Goal: Transaction & Acquisition: Purchase product/service

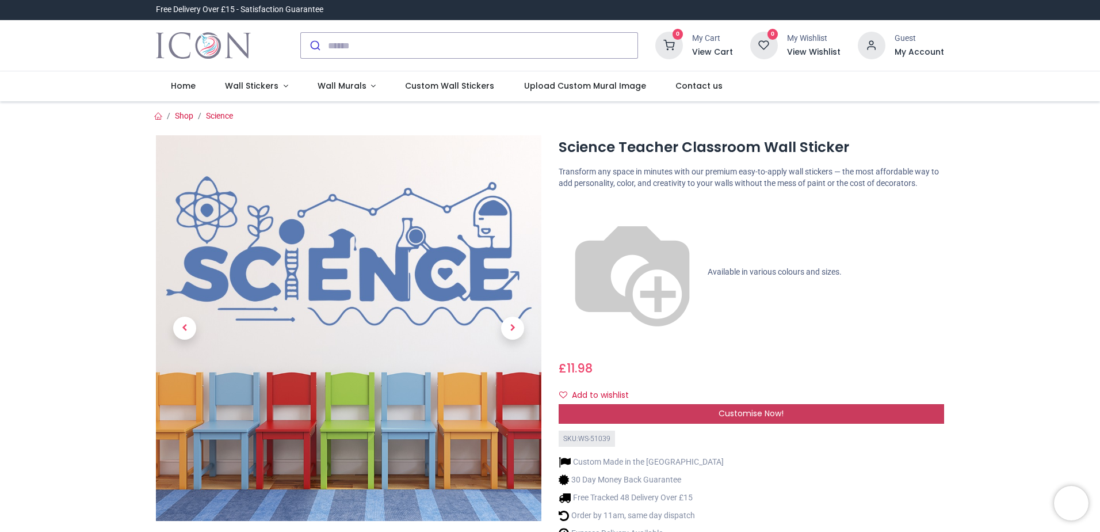
click at [749, 404] on div "Customise Now!" at bounding box center [751, 414] width 385 height 20
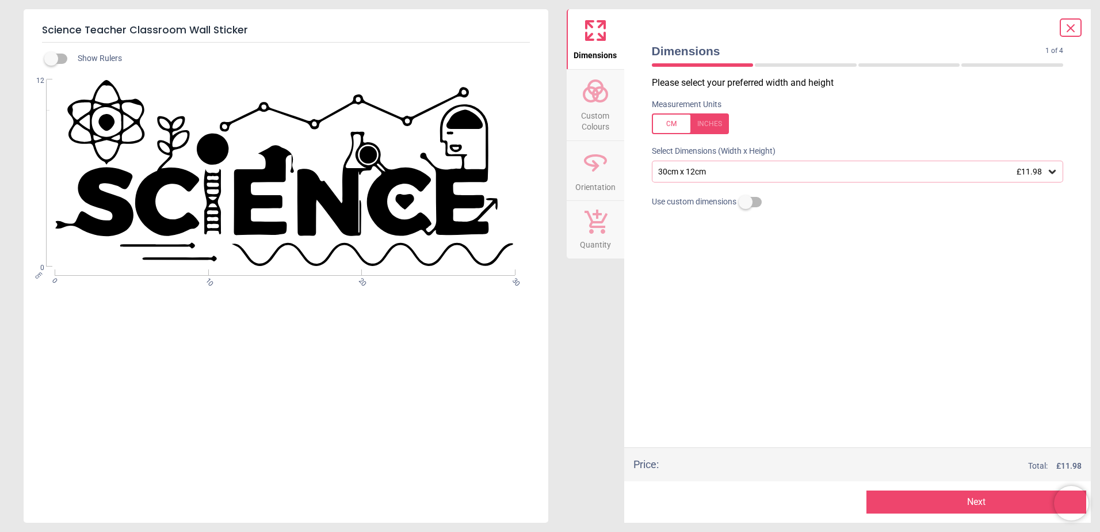
click at [1050, 171] on icon at bounding box center [1052, 172] width 7 height 4
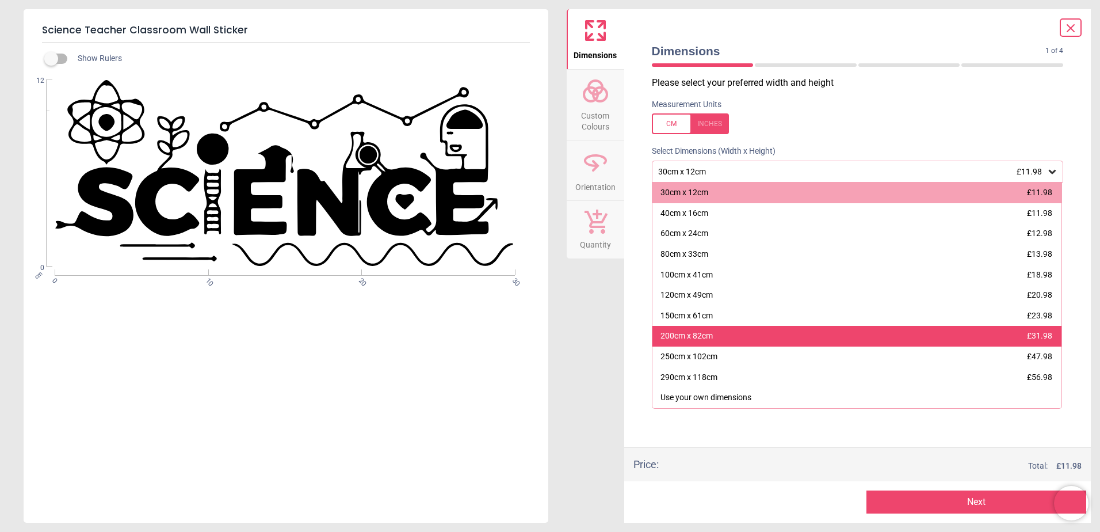
click at [719, 339] on div "200cm x 82cm £31.98" at bounding box center [857, 336] width 410 height 21
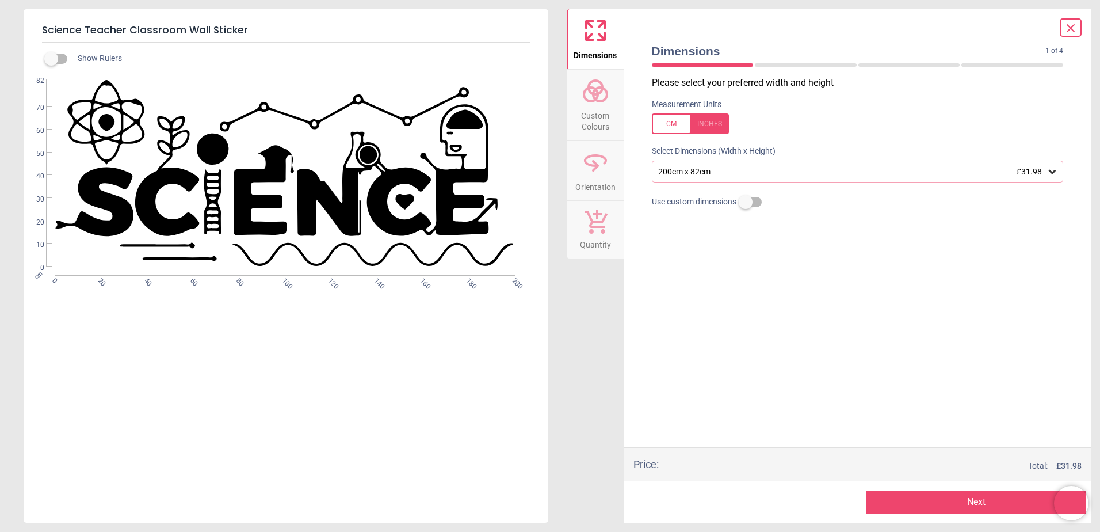
click at [966, 497] on button "Next" at bounding box center [976, 501] width 220 height 23
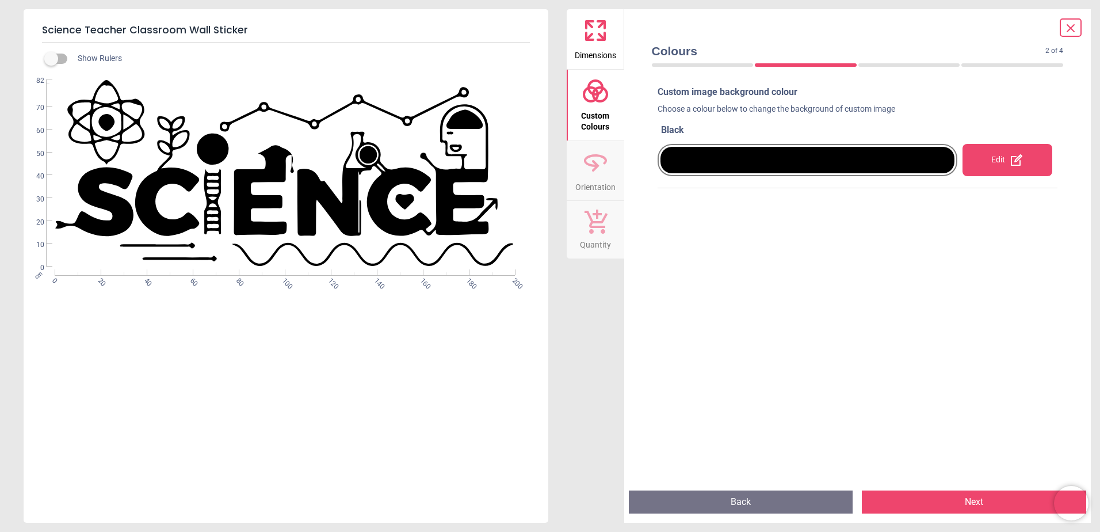
click at [803, 158] on div at bounding box center [808, 160] width 295 height 26
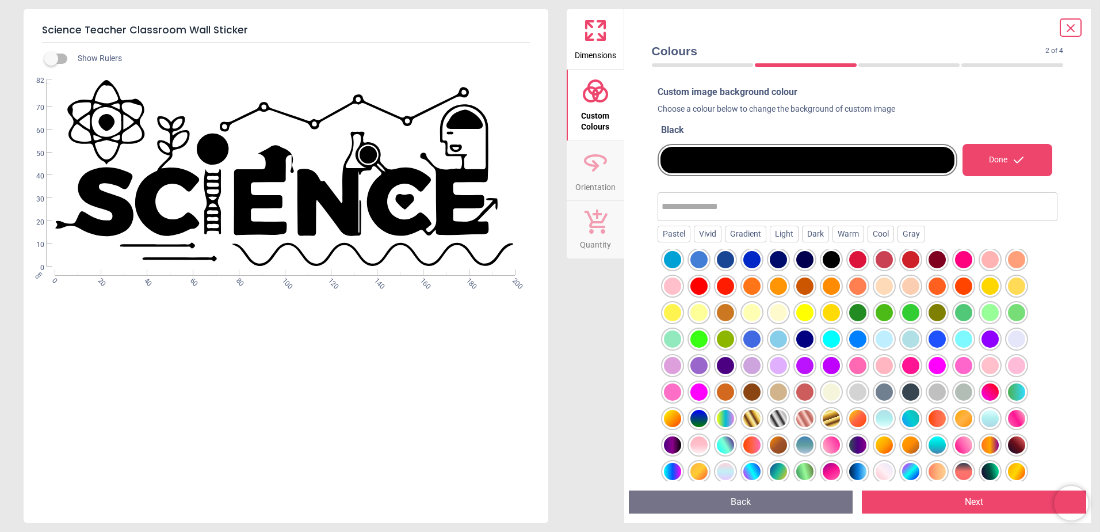
scroll to position [142, 0]
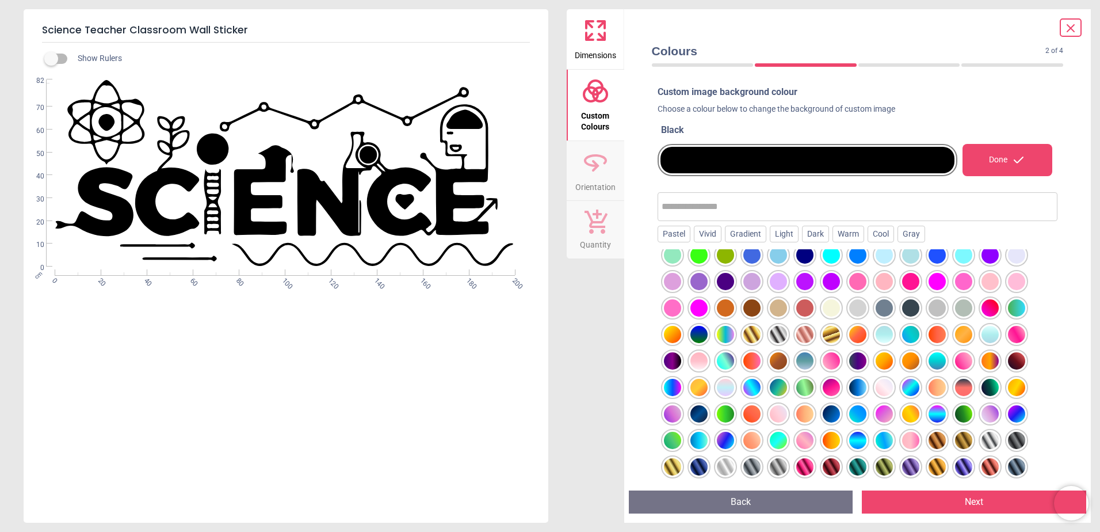
click at [669, 209] on input "text" at bounding box center [858, 206] width 392 height 23
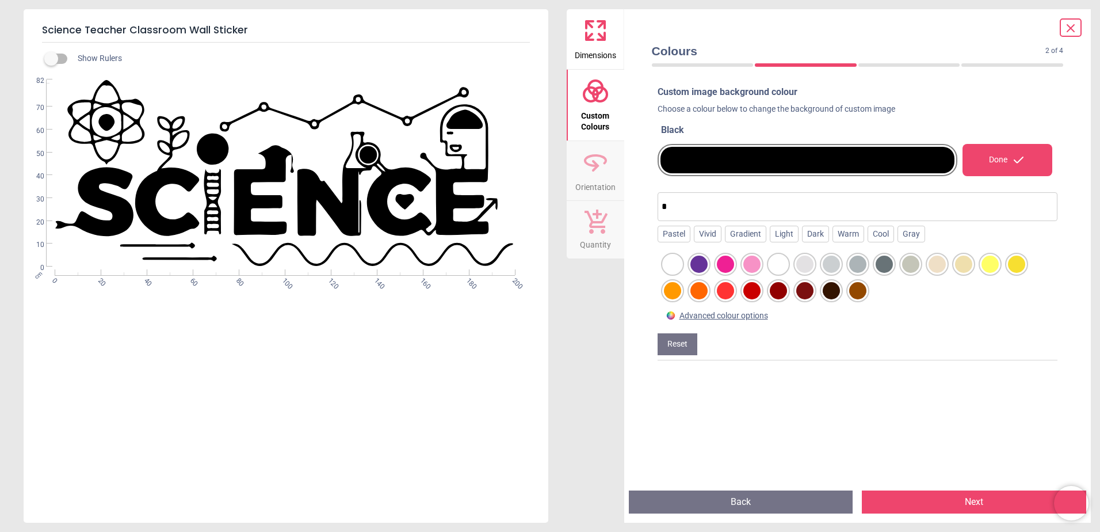
scroll to position [0, 0]
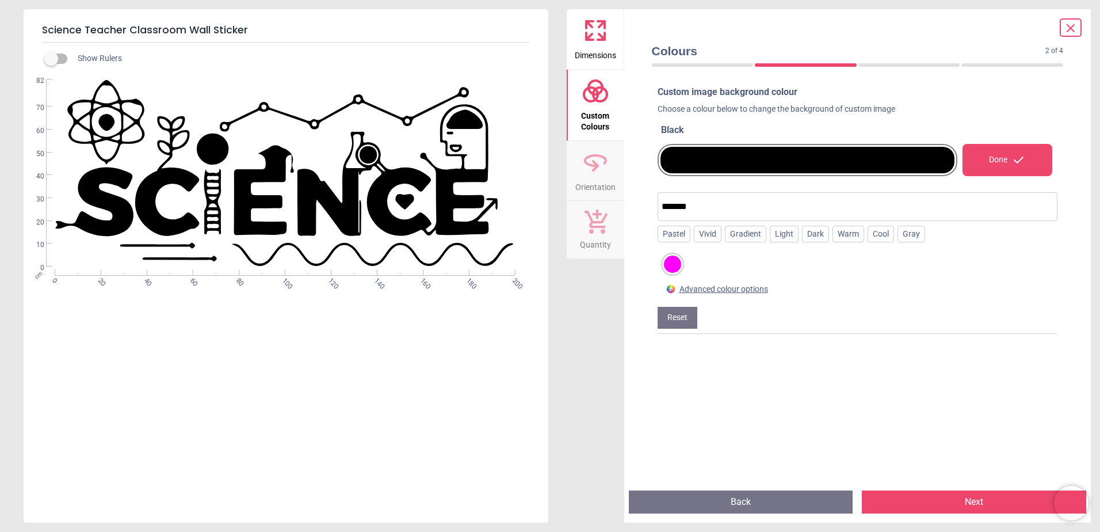
click at [669, 262] on div at bounding box center [672, 263] width 17 height 17
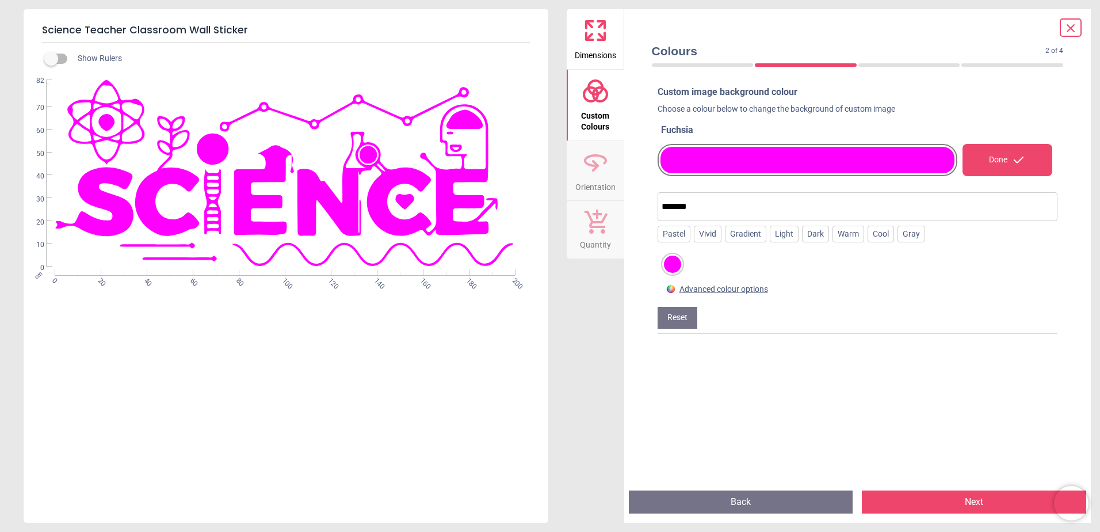
click at [701, 209] on input "*******" at bounding box center [858, 206] width 392 height 23
type input "**********"
click at [1006, 164] on div "Done" at bounding box center [1008, 160] width 90 height 32
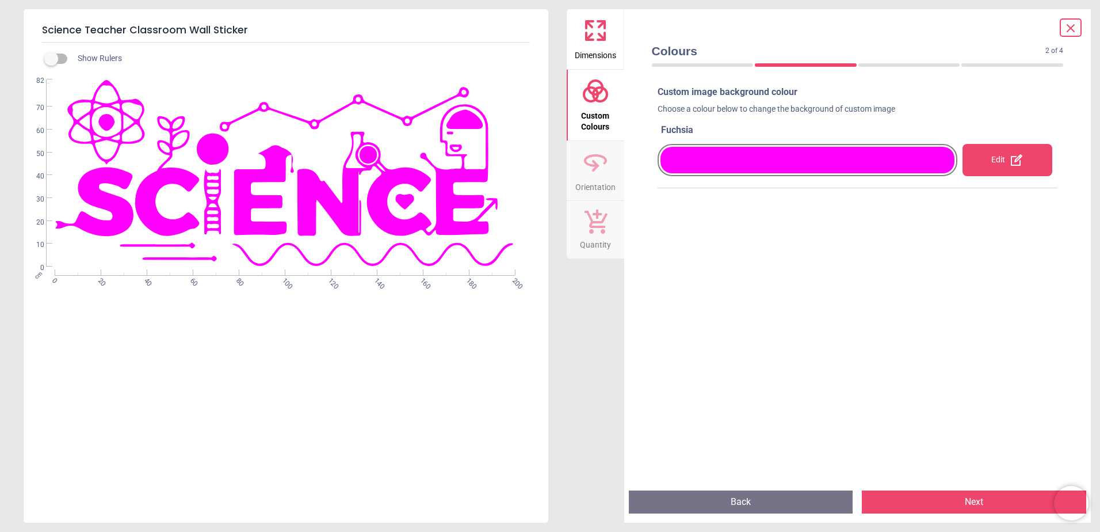
click at [1010, 164] on icon at bounding box center [1017, 160] width 14 height 14
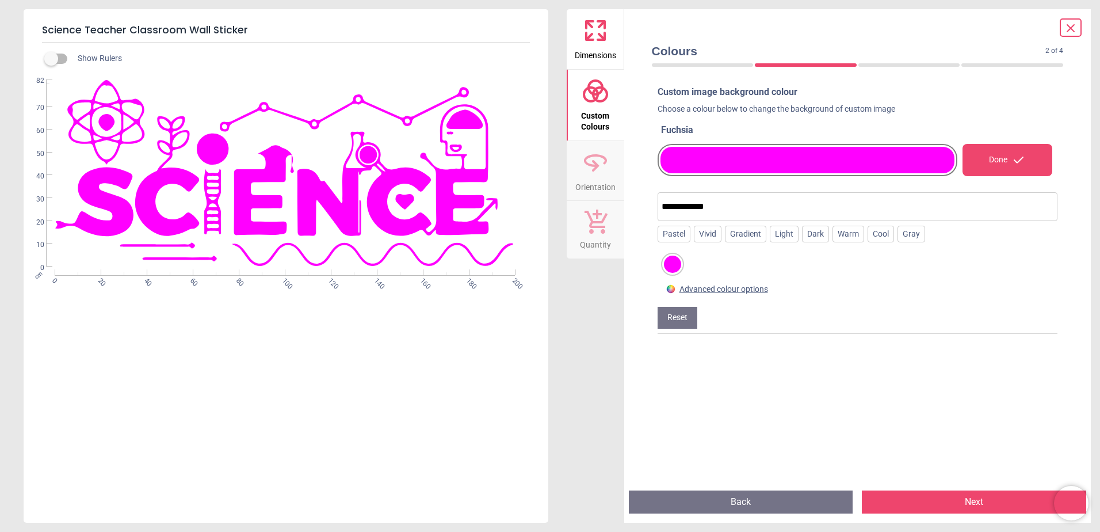
click at [734, 209] on input "**********" at bounding box center [858, 206] width 392 height 23
click at [927, 496] on button "Next" at bounding box center [974, 501] width 224 height 23
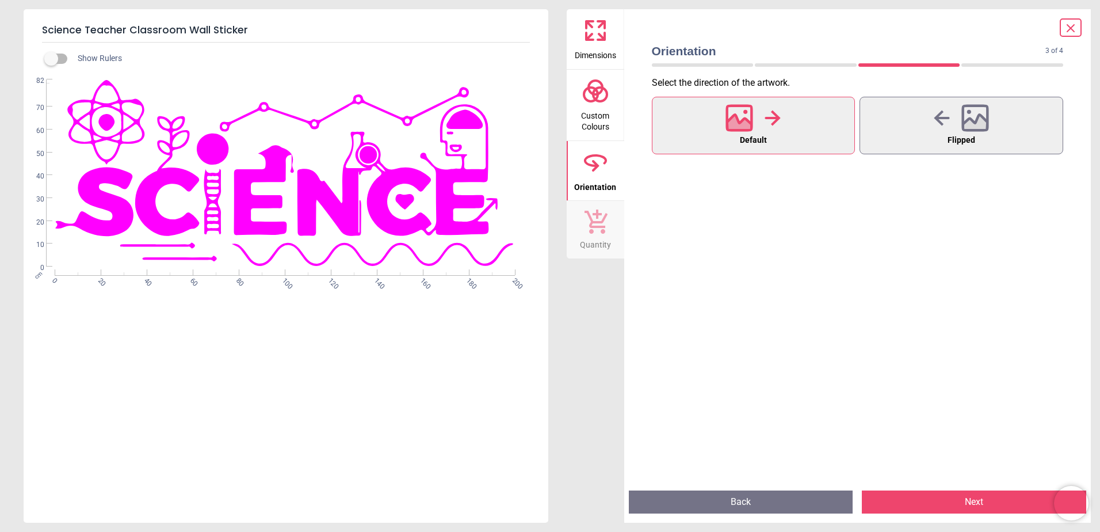
click at [735, 125] on icon at bounding box center [739, 124] width 25 height 20
click at [920, 502] on button "Next" at bounding box center [974, 501] width 224 height 23
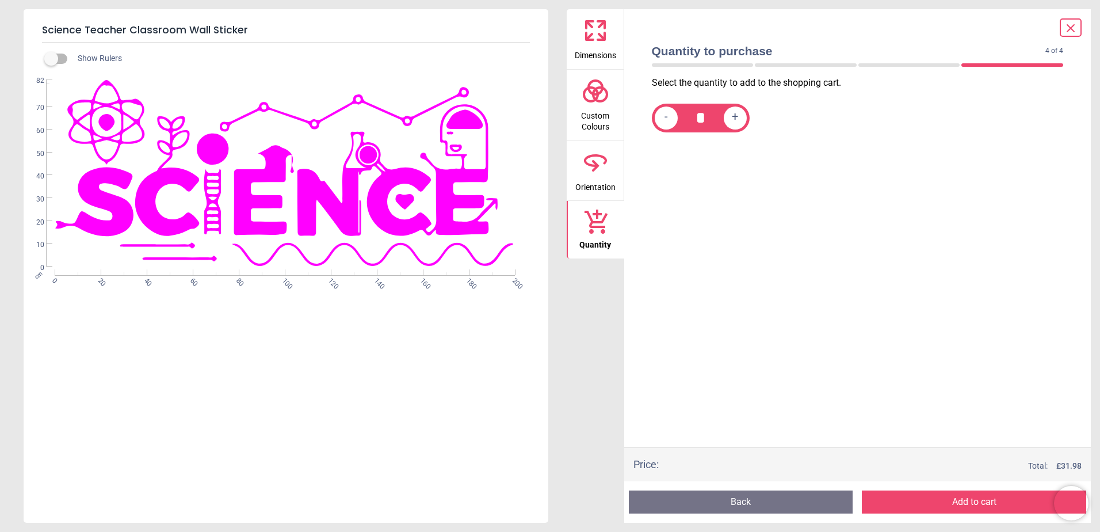
click at [920, 502] on button "Add to cart" at bounding box center [974, 501] width 224 height 23
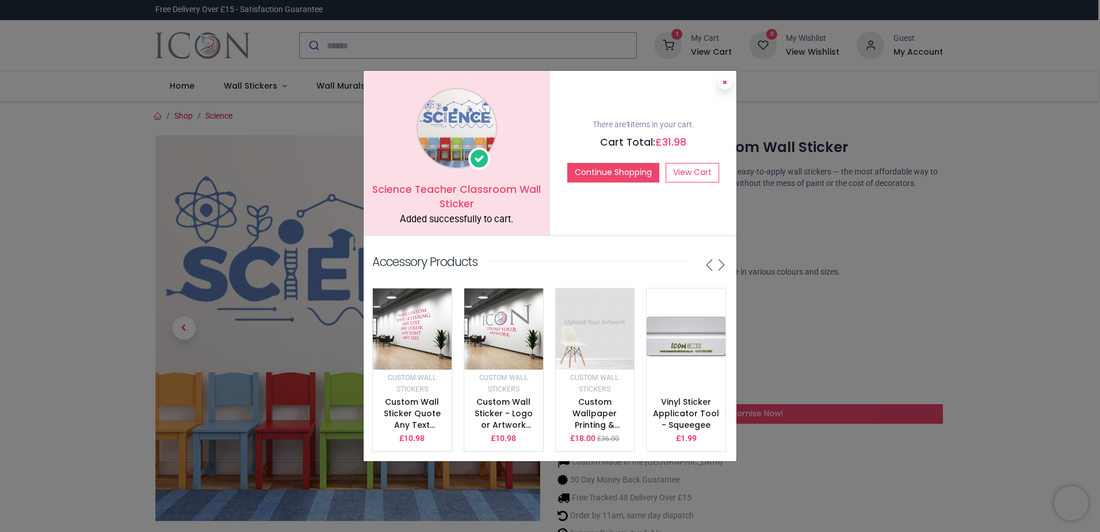
click at [723, 75] on button at bounding box center [725, 82] width 14 height 14
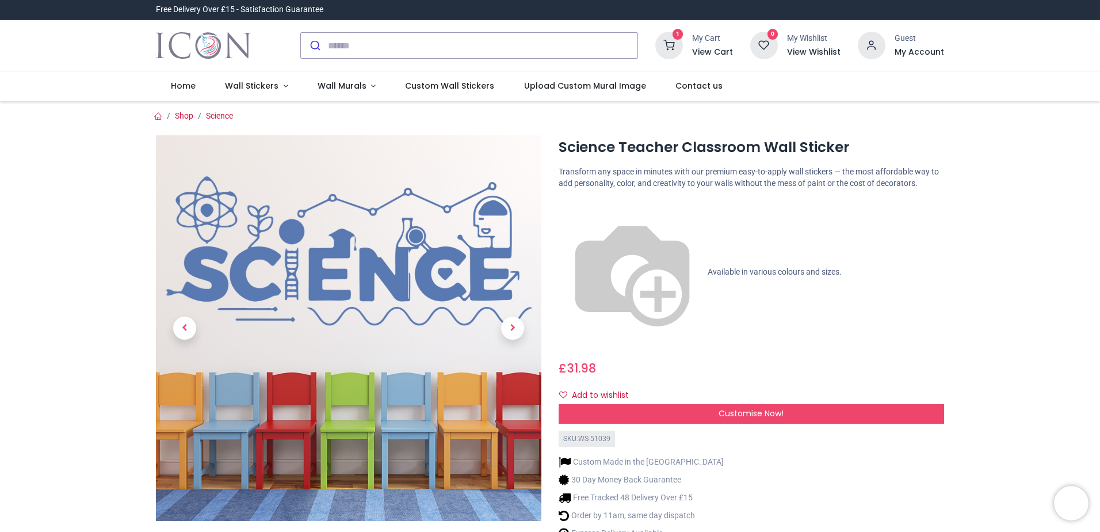
click at [684, 36] on sup "1" at bounding box center [678, 34] width 11 height 11
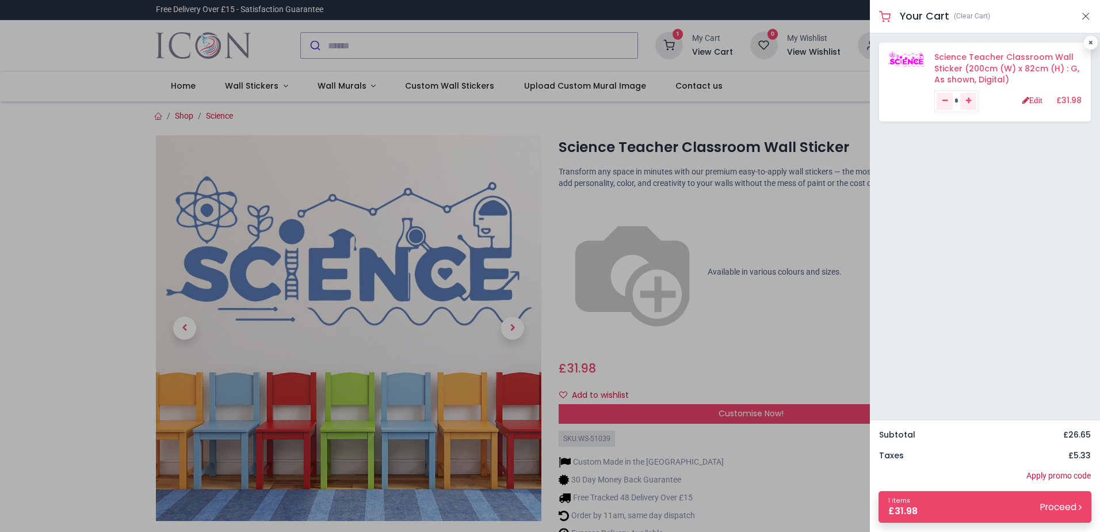
click at [949, 61] on link "Science Teacher Classroom Wall Sticker (200cm (W) x 82cm (H) : G, As shown, Dig…" at bounding box center [1006, 68] width 145 height 34
click at [1028, 98] on link "Edit" at bounding box center [1032, 100] width 20 height 8
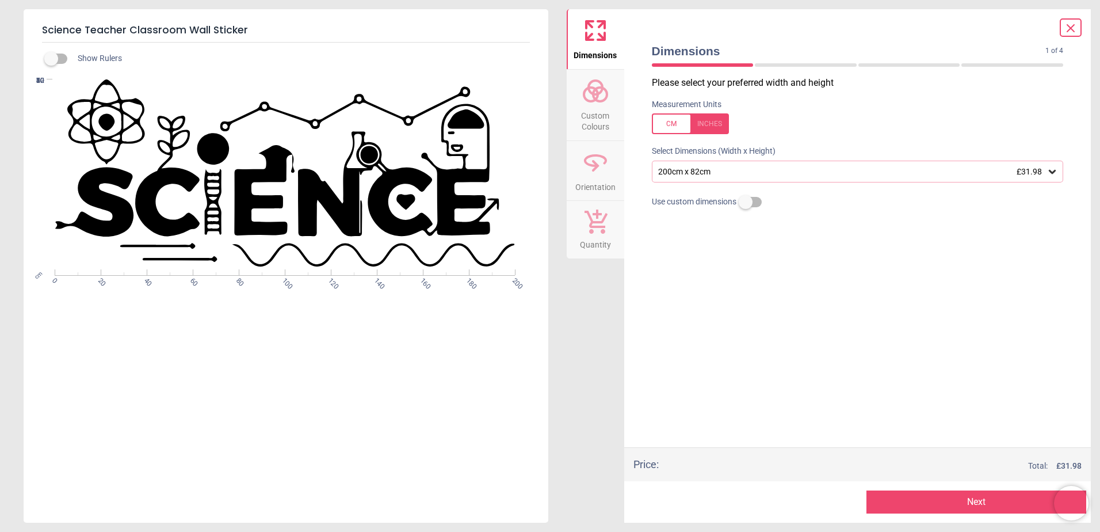
scroll to position [1438, 0]
click at [608, 108] on span "Custom Colours" at bounding box center [595, 119] width 55 height 28
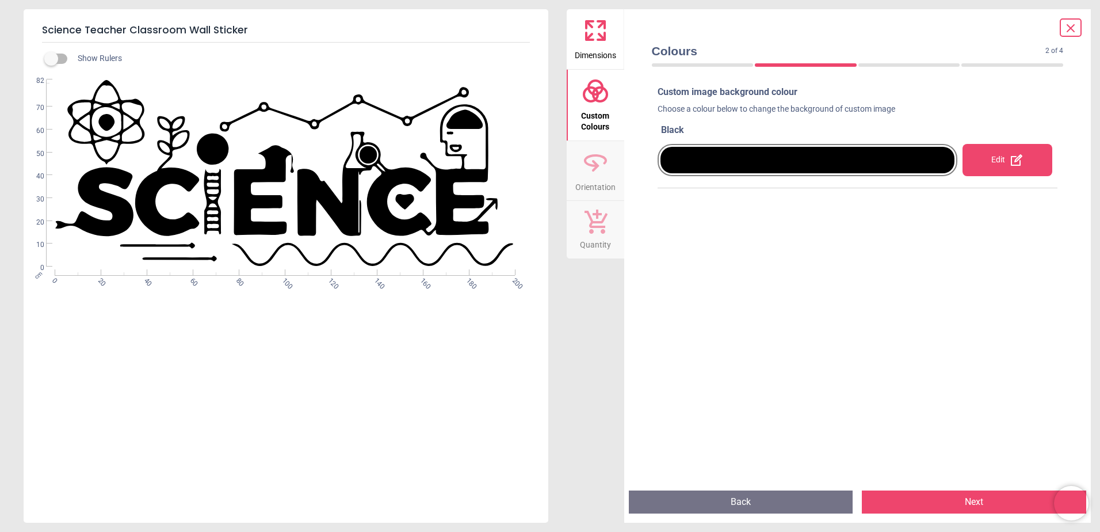
click at [1066, 24] on icon at bounding box center [1071, 28] width 14 height 14
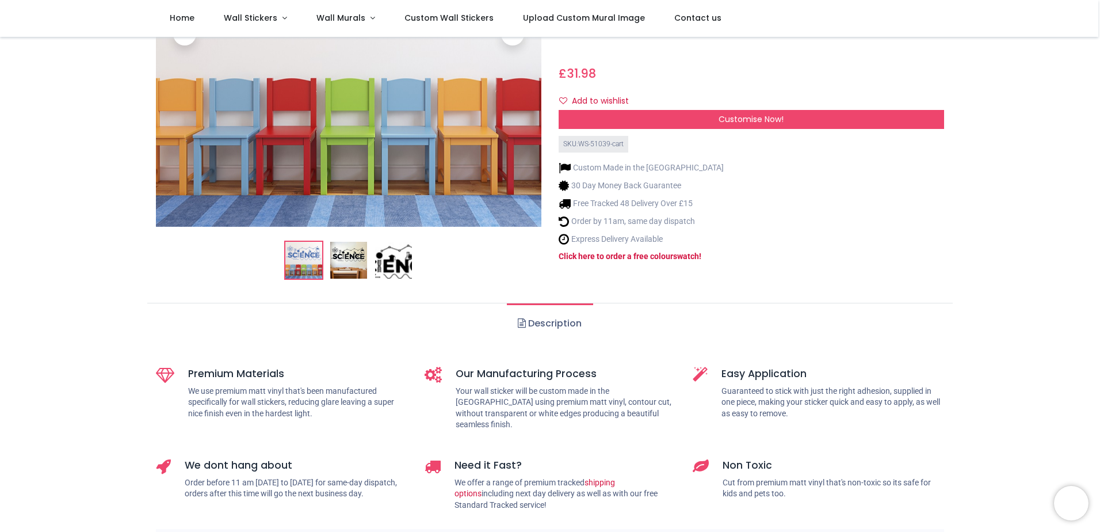
scroll to position [0, 0]
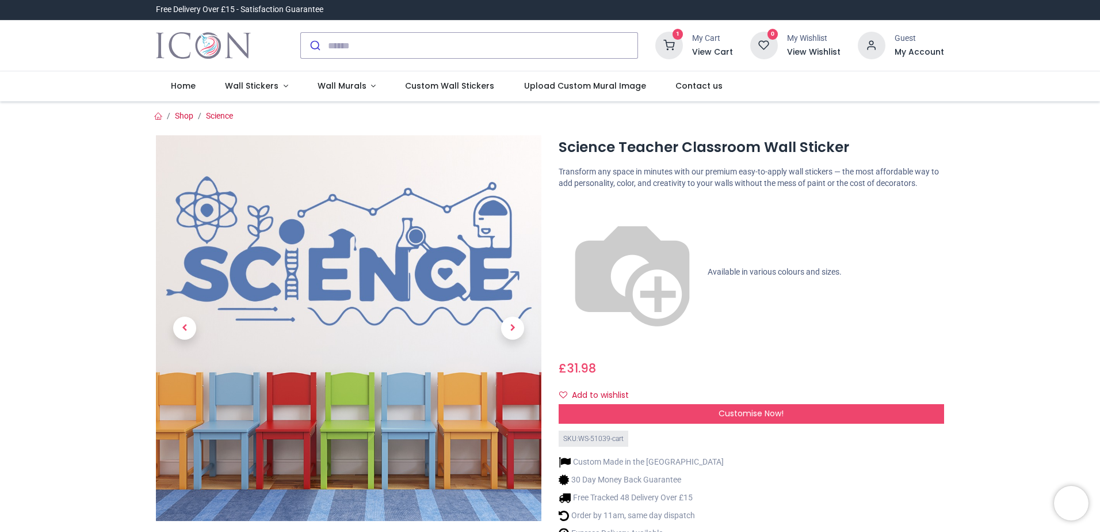
click at [698, 42] on div "My Cart" at bounding box center [712, 39] width 41 height 12
click at [679, 42] on icon at bounding box center [669, 46] width 28 height 28
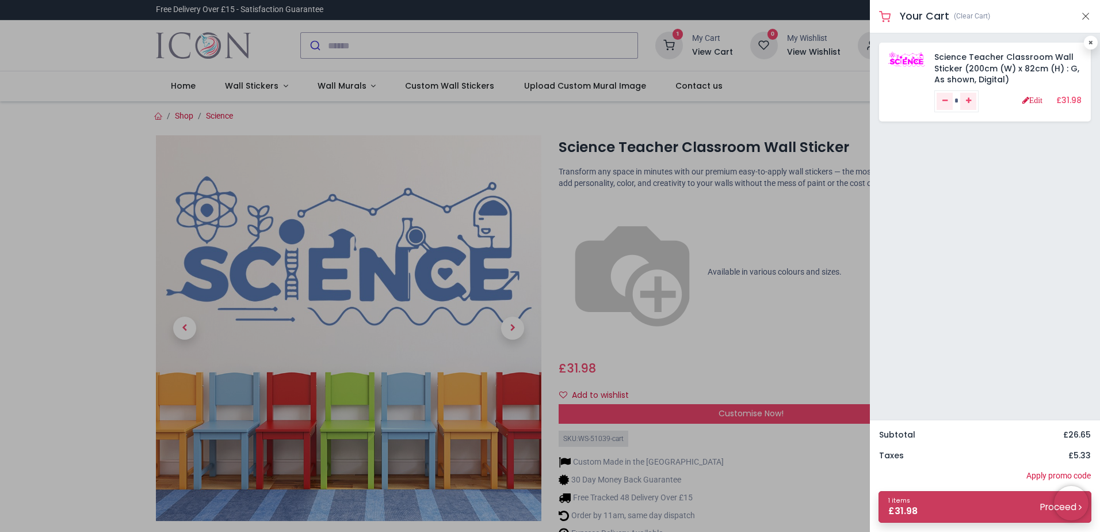
click at [961, 506] on link "1 items £ 31.98 Proceed" at bounding box center [985, 507] width 213 height 32
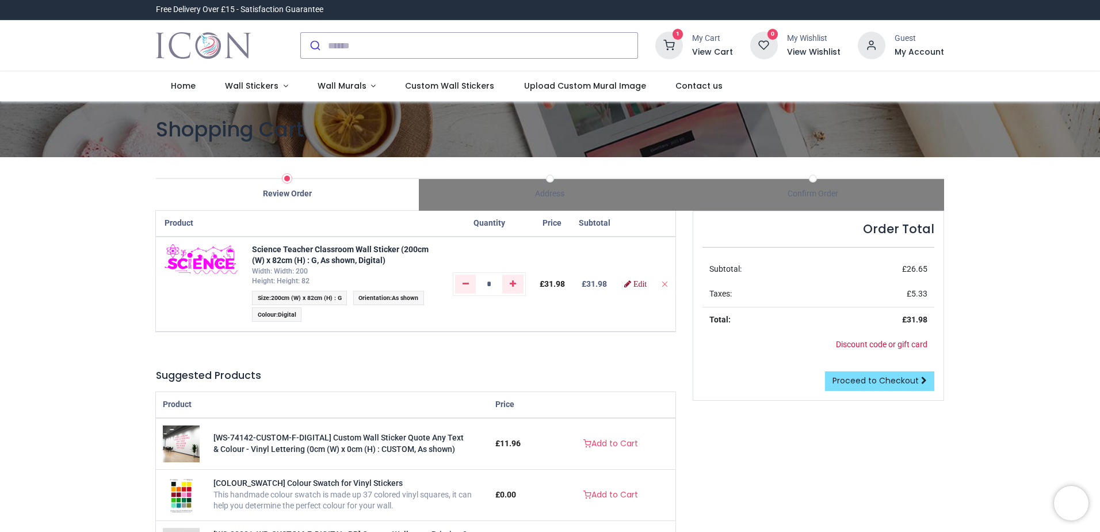
click at [632, 280] on link "Edit" at bounding box center [635, 284] width 22 height 8
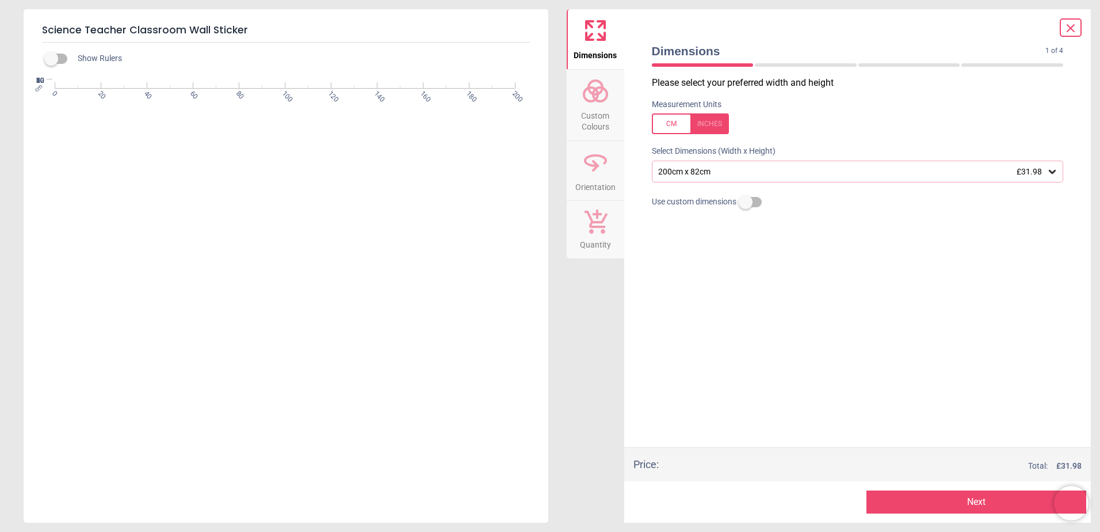
click at [601, 112] on span "Custom Colours" at bounding box center [595, 119] width 55 height 28
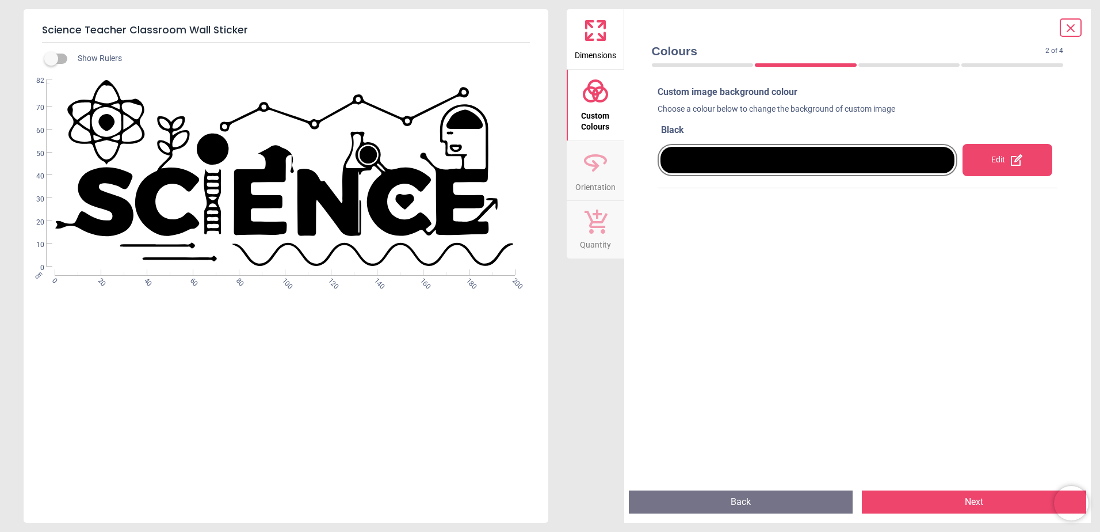
click at [1010, 157] on icon at bounding box center [1017, 160] width 14 height 14
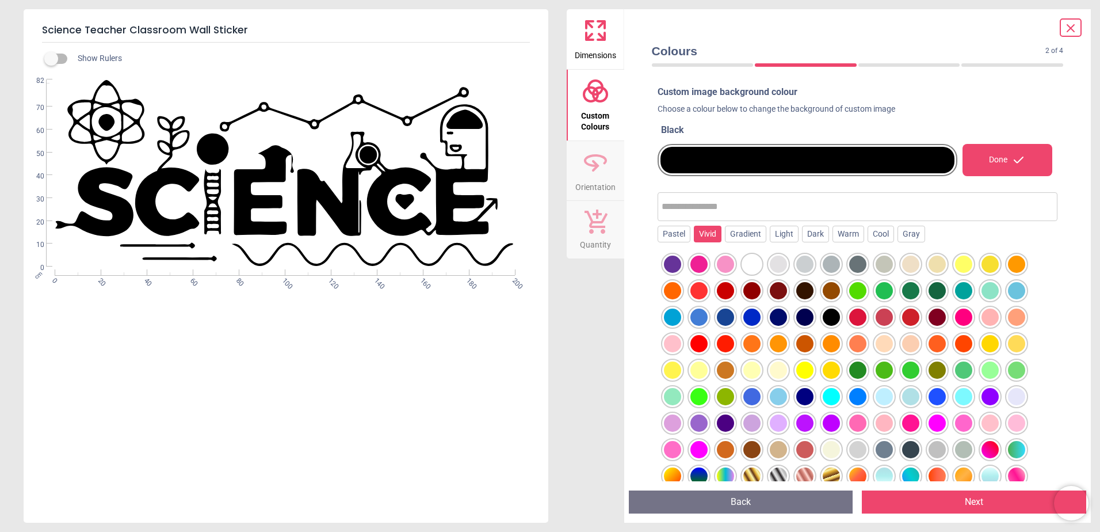
click at [711, 235] on div "Vivid" at bounding box center [708, 234] width 28 height 17
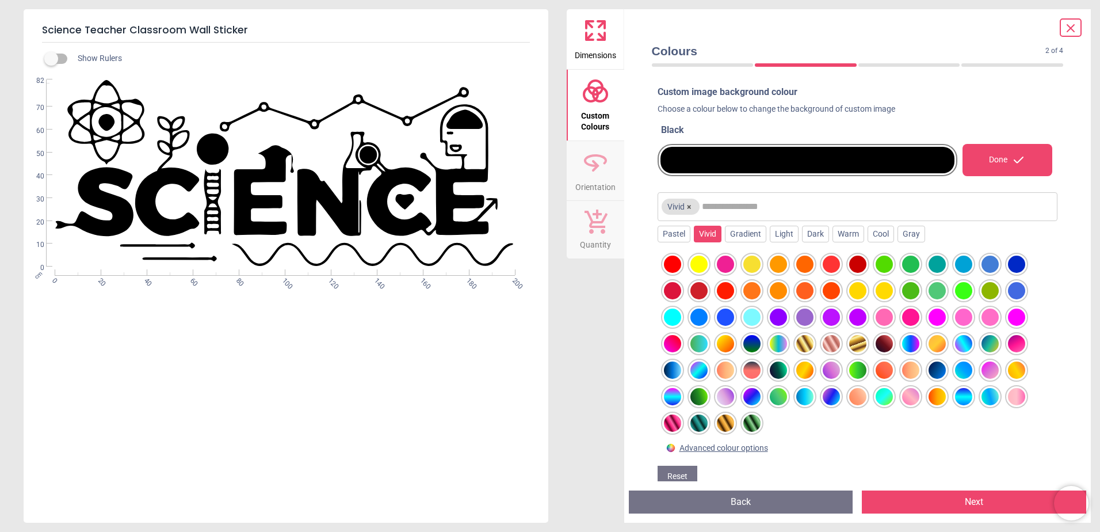
click at [687, 206] on button "×" at bounding box center [689, 206] width 9 height 9
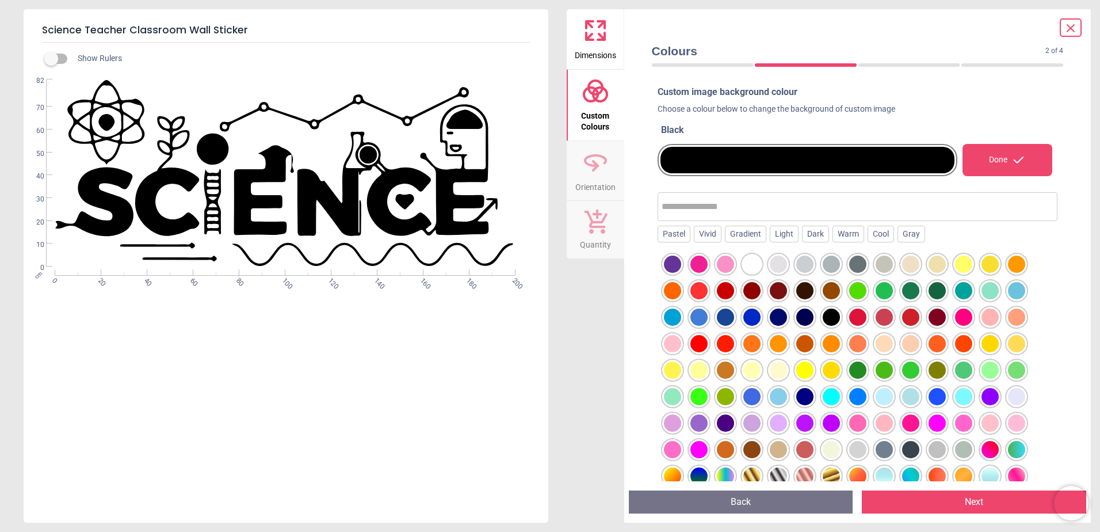
click at [696, 207] on input "text" at bounding box center [858, 206] width 392 height 23
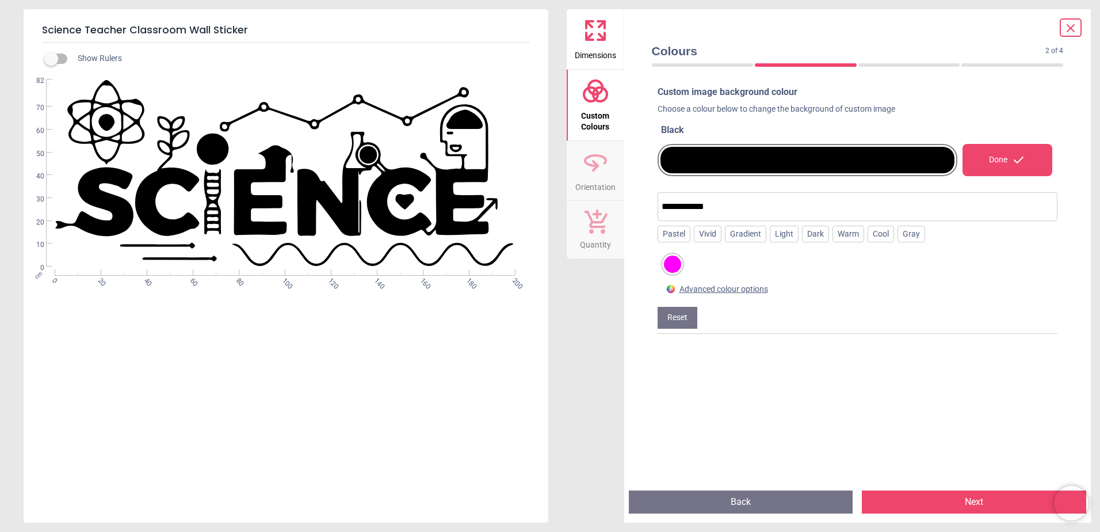
type input "**********"
click at [673, 261] on div at bounding box center [672, 263] width 17 height 17
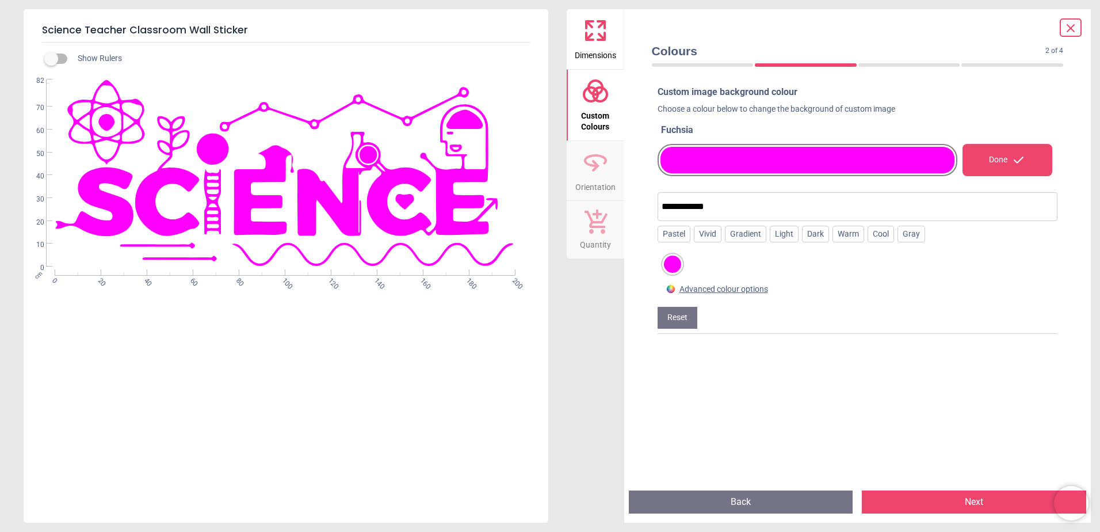
click at [956, 498] on button "Next" at bounding box center [974, 501] width 224 height 23
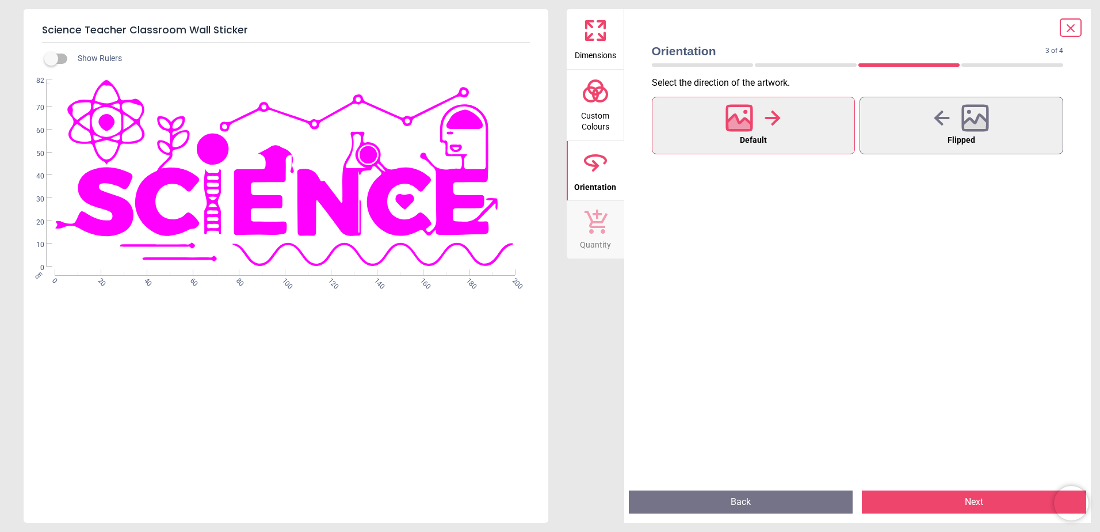
click at [956, 498] on button "Next" at bounding box center [974, 501] width 224 height 23
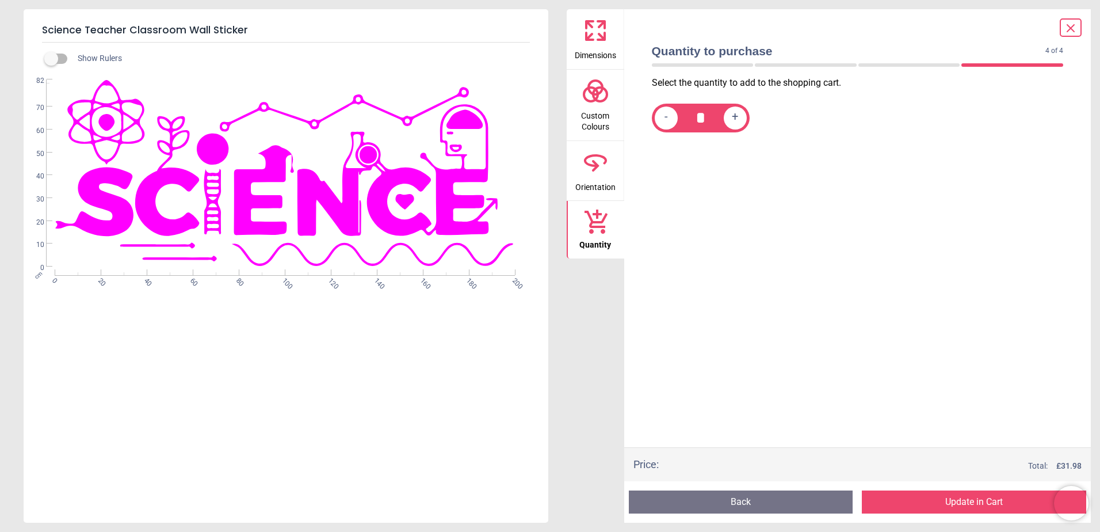
click at [956, 498] on button "Update in Cart" at bounding box center [974, 501] width 224 height 23
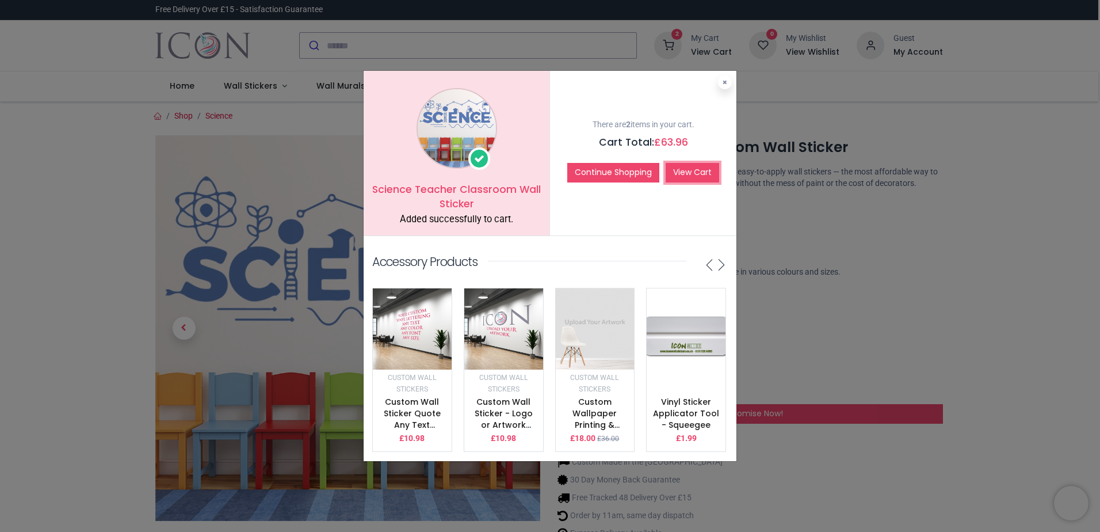
click at [678, 164] on link "View Cart" at bounding box center [693, 173] width 54 height 20
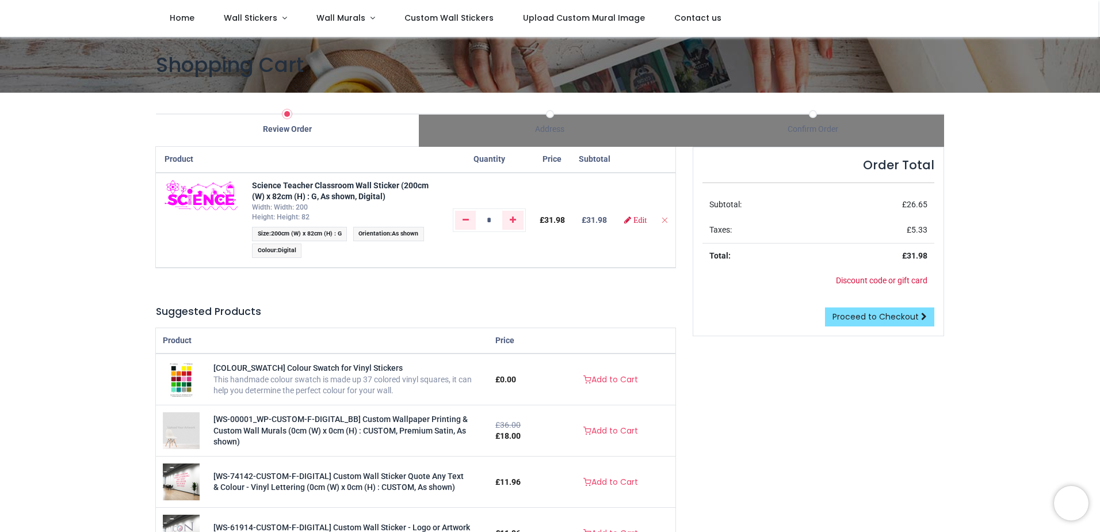
scroll to position [58, 0]
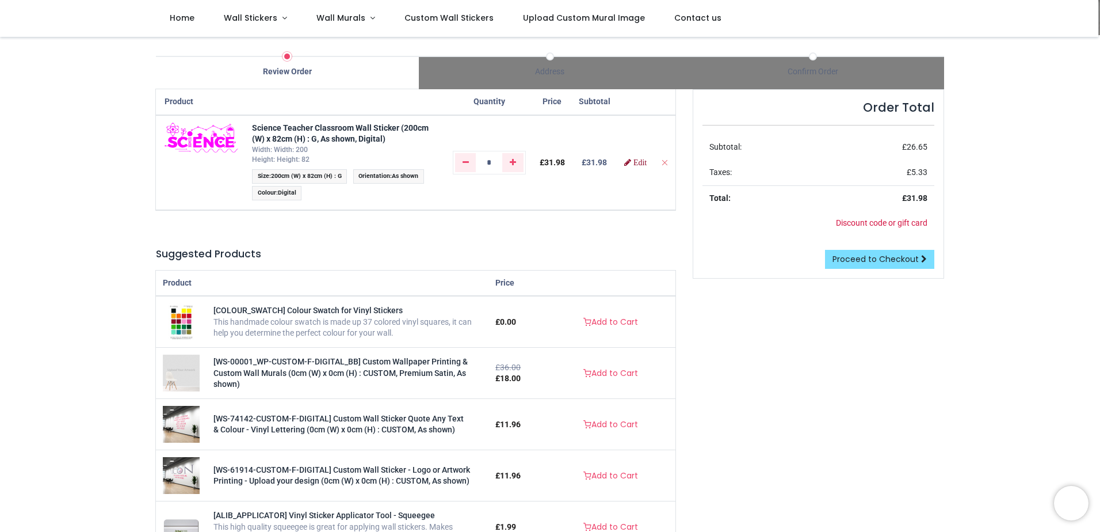
click at [637, 158] on link "Edit" at bounding box center [635, 162] width 22 height 8
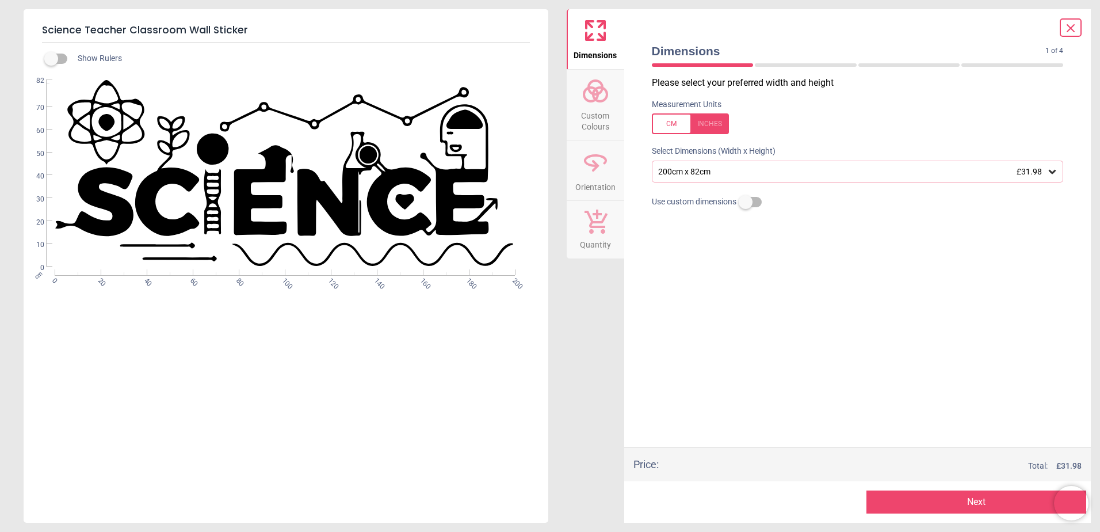
click at [593, 97] on circle at bounding box center [600, 94] width 14 height 14
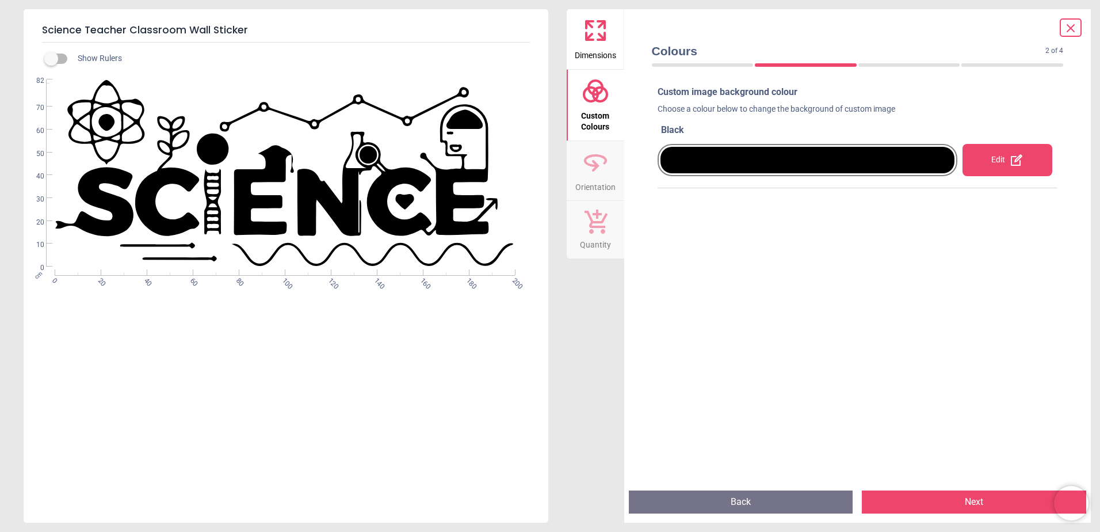
click at [978, 152] on div "Edit" at bounding box center [1008, 160] width 90 height 32
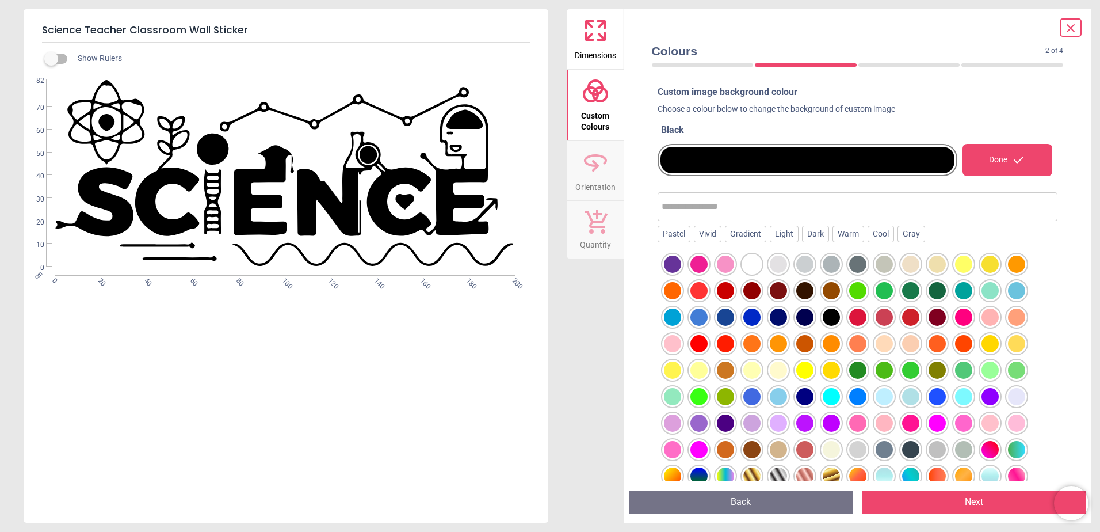
click at [696, 264] on div at bounding box center [698, 263] width 17 height 17
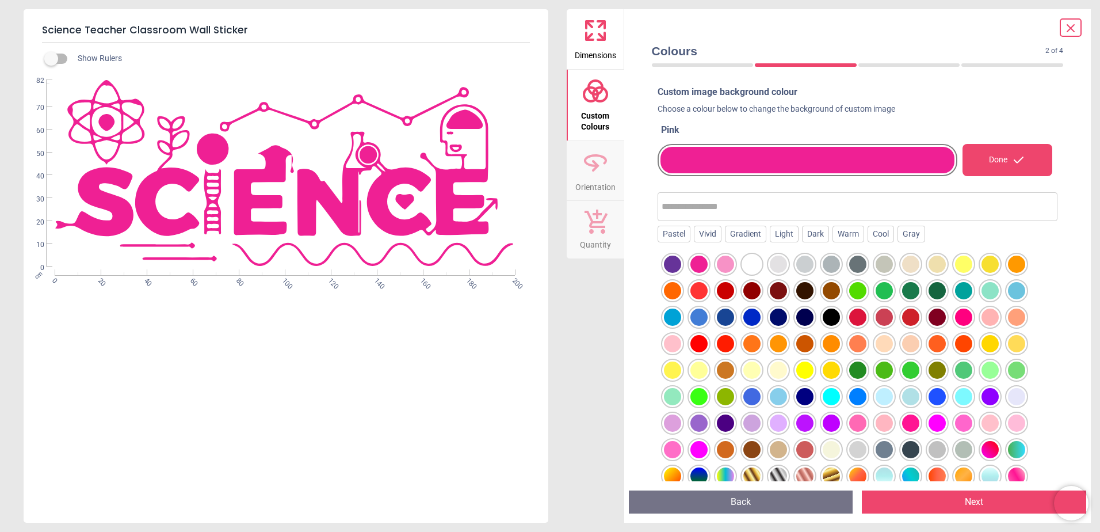
click at [929, 502] on button "Next" at bounding box center [974, 501] width 224 height 23
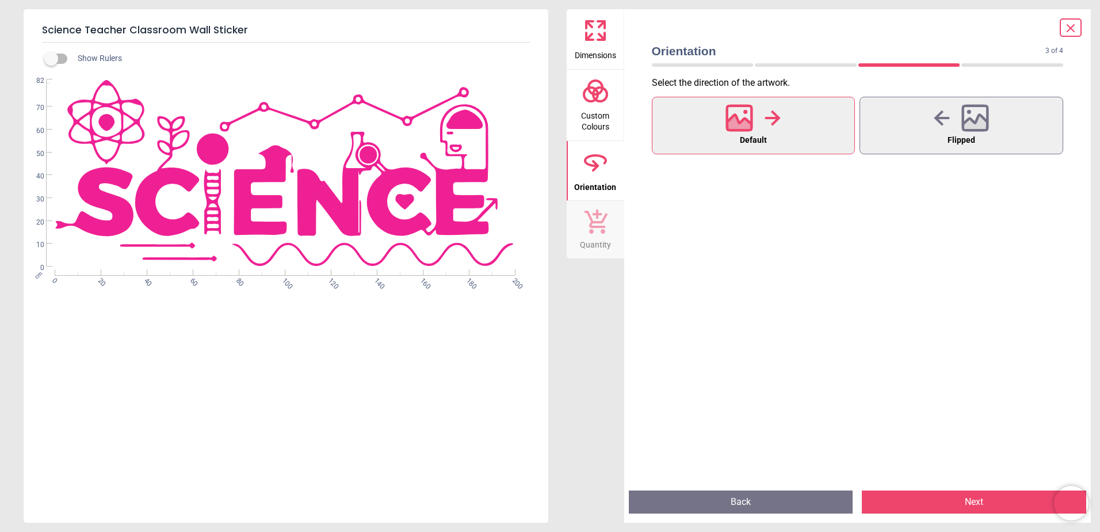
click at [929, 502] on button "Next" at bounding box center [974, 501] width 224 height 23
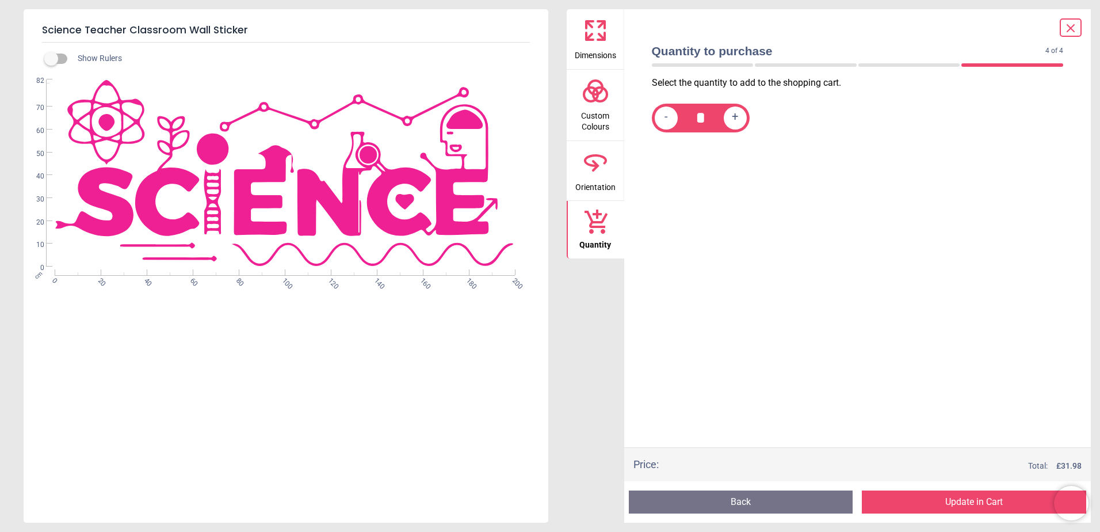
click at [929, 502] on button "Update in Cart" at bounding box center [974, 501] width 224 height 23
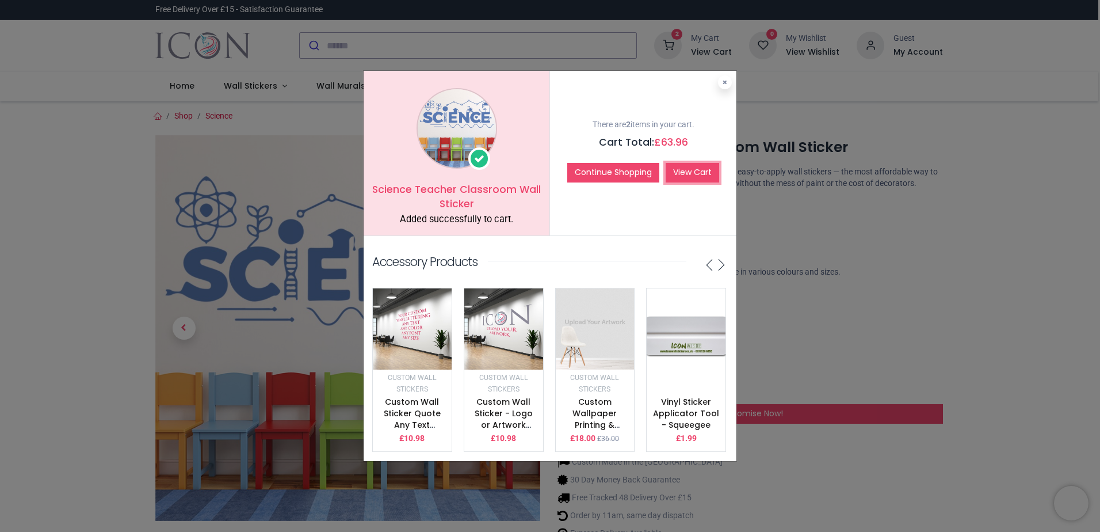
click at [700, 169] on link "View Cart" at bounding box center [693, 173] width 54 height 20
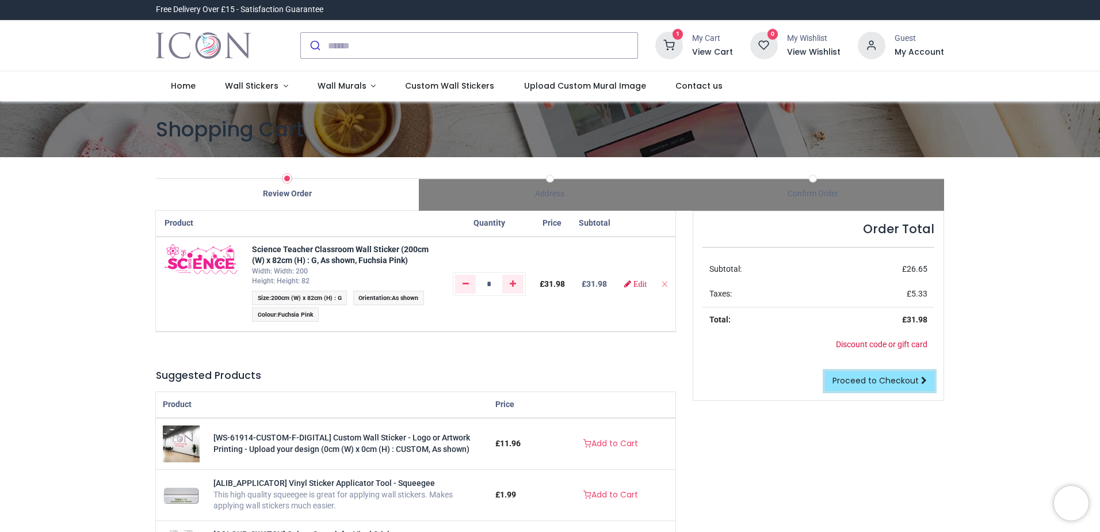
click at [882, 384] on span "Proceed to Checkout" at bounding box center [876, 381] width 86 height 12
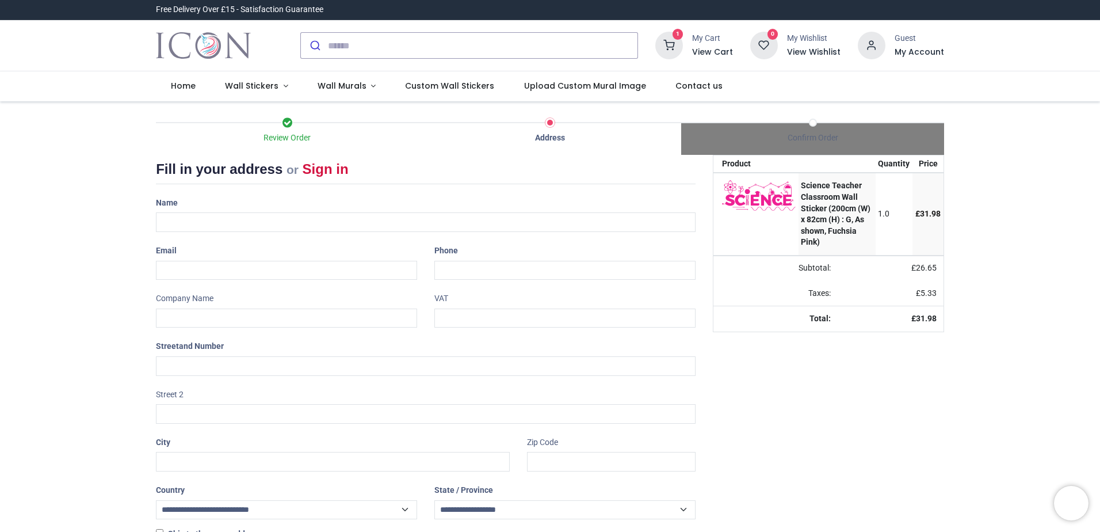
select select "***"
click at [180, 220] on input "text" at bounding box center [426, 222] width 540 height 20
type input "**********"
click at [193, 314] on input "text" at bounding box center [286, 318] width 261 height 20
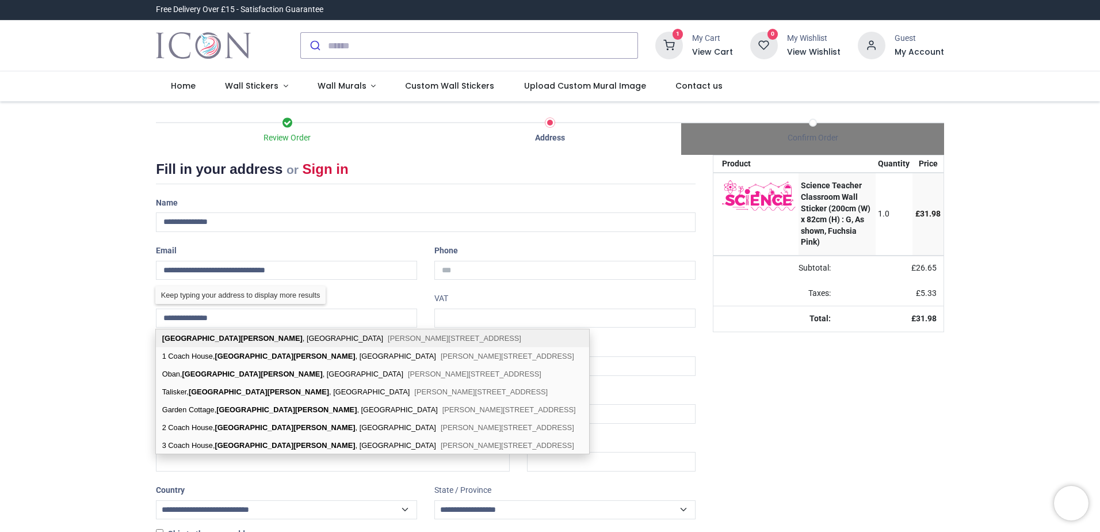
click at [198, 335] on b "[GEOGRAPHIC_DATA][PERSON_NAME]" at bounding box center [232, 338] width 140 height 9
type input "**********"
type input "*********"
type input "********"
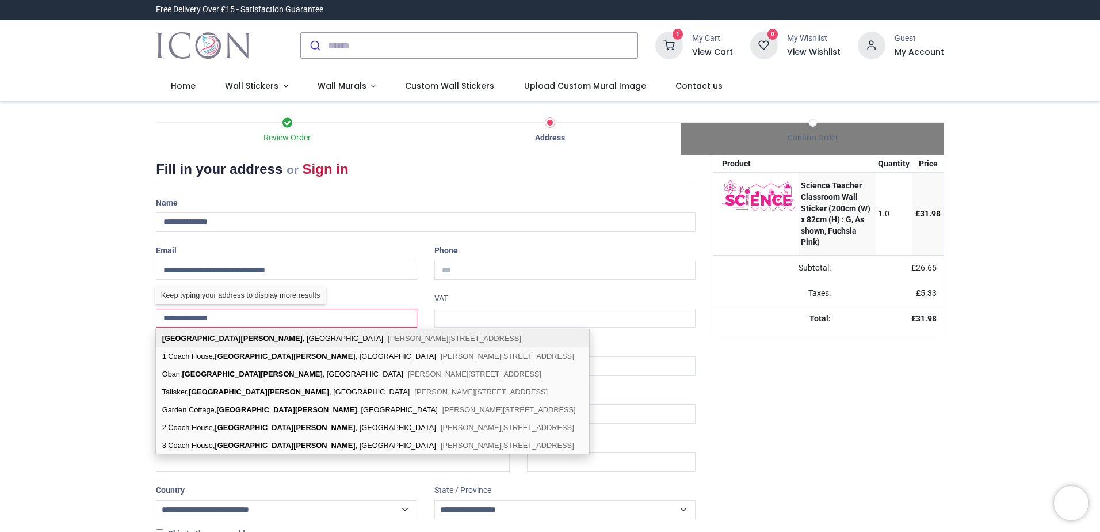
select select "***"
type input "**********"
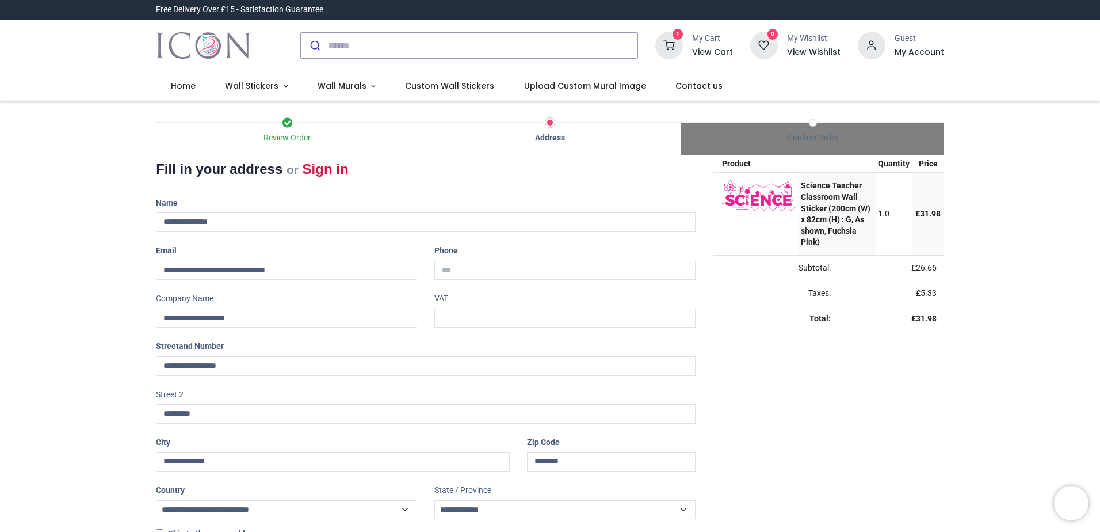
click at [137, 324] on div "Review Order Address Confirm Order Your order: £ 31.98 Product Price" at bounding box center [550, 342] width 1100 height 483
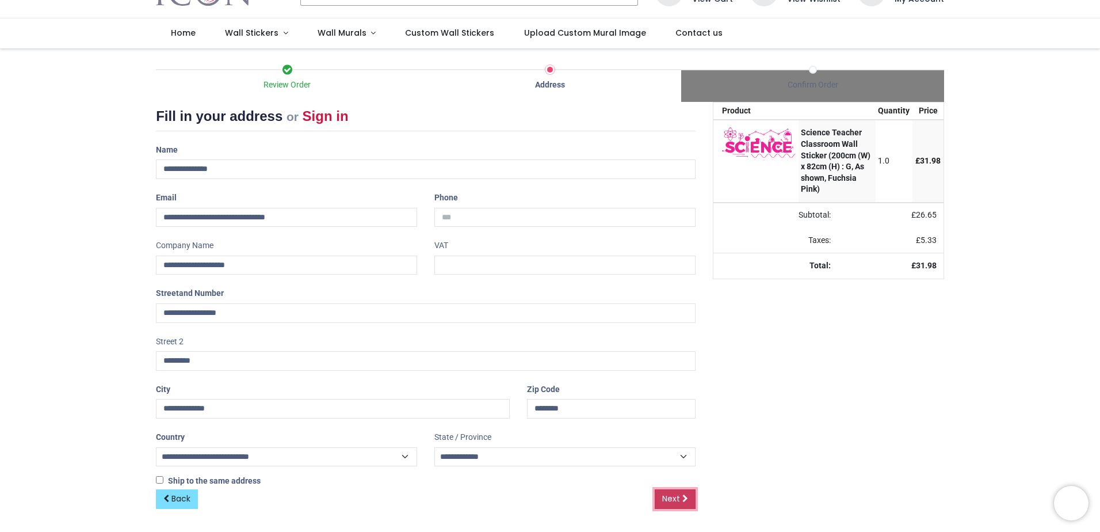
click at [661, 494] on link "Next" at bounding box center [675, 499] width 41 height 20
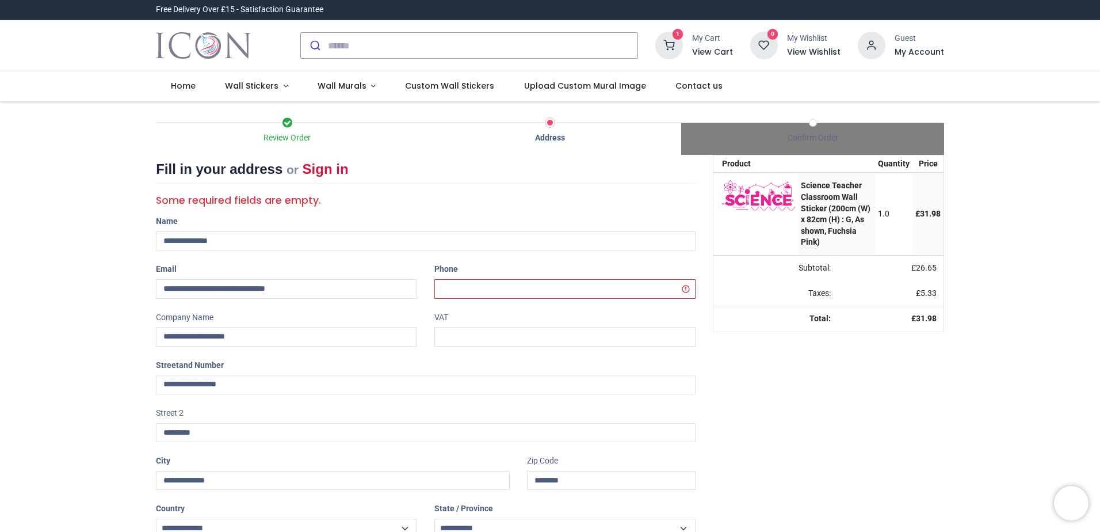
select select "***"
click at [469, 293] on input "tel" at bounding box center [564, 289] width 261 height 20
type input "**********"
click at [814, 378] on div "Your order: £ 31.98 Product Quantity Price Science Teacher Classroom Wall Stick…" at bounding box center [828, 377] width 249 height 444
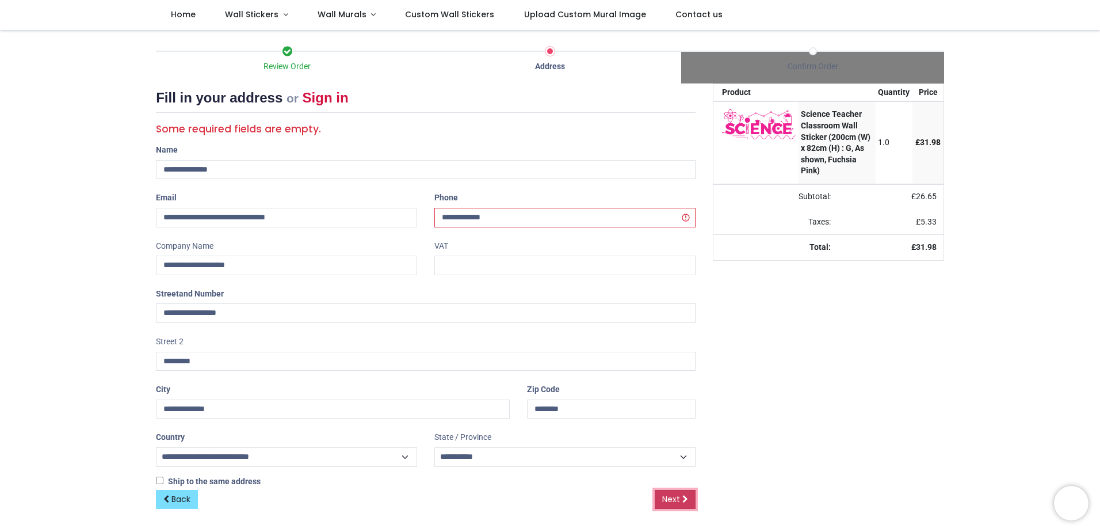
click at [678, 498] on span "Next" at bounding box center [671, 499] width 18 height 12
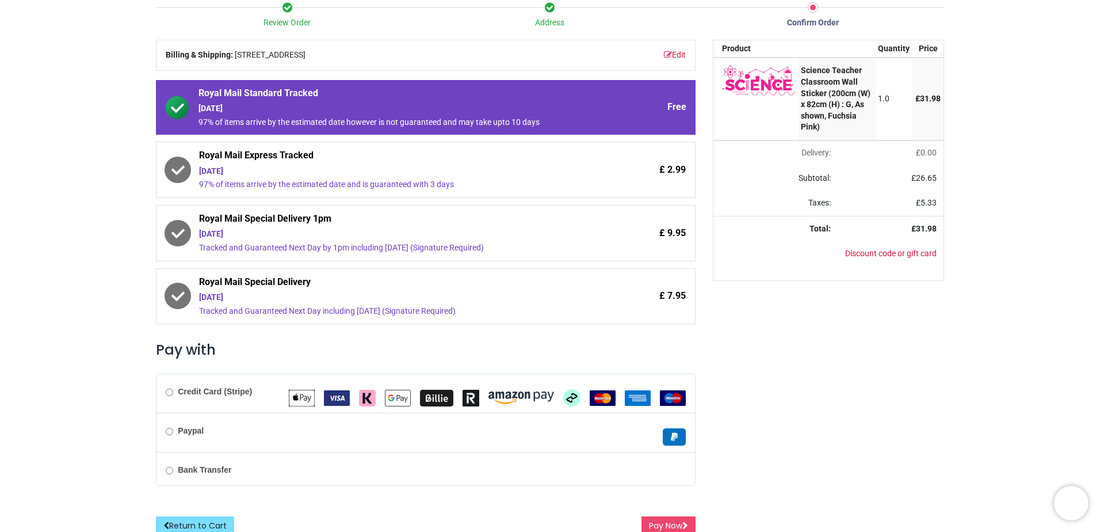
scroll to position [124, 0]
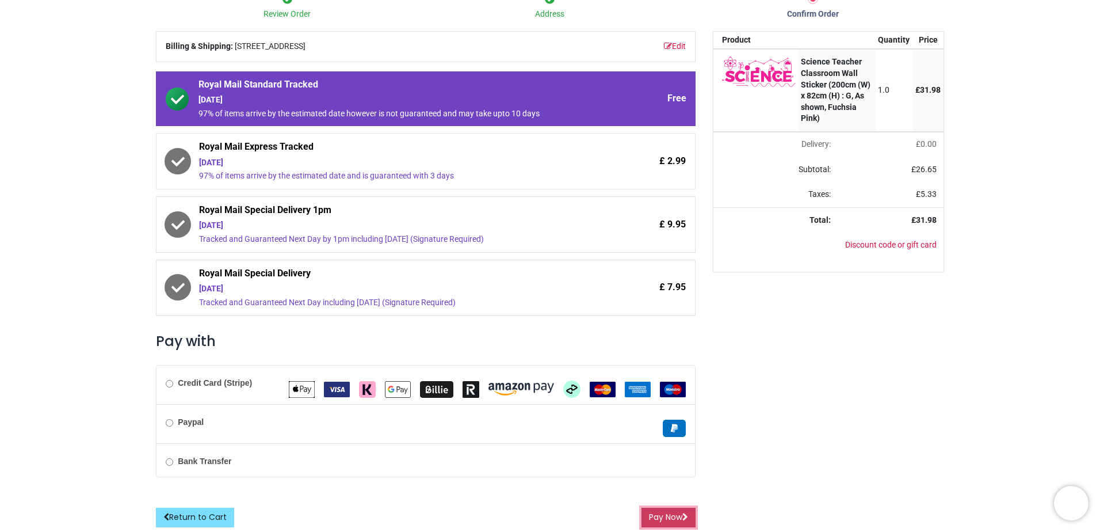
click at [668, 518] on button "Pay Now" at bounding box center [669, 517] width 54 height 20
